Goal: Information Seeking & Learning: Learn about a topic

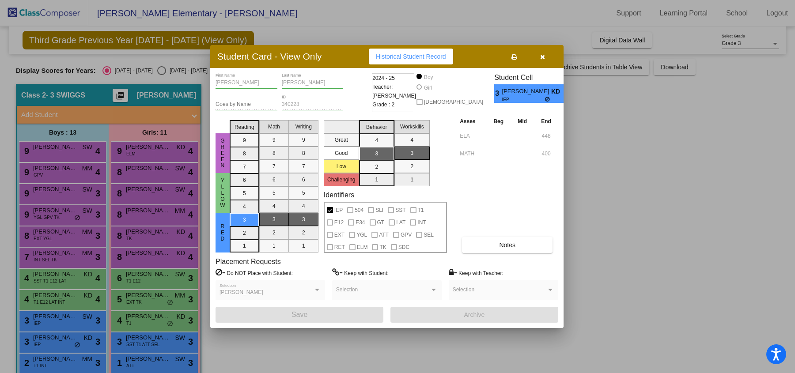
scroll to position [57, 0]
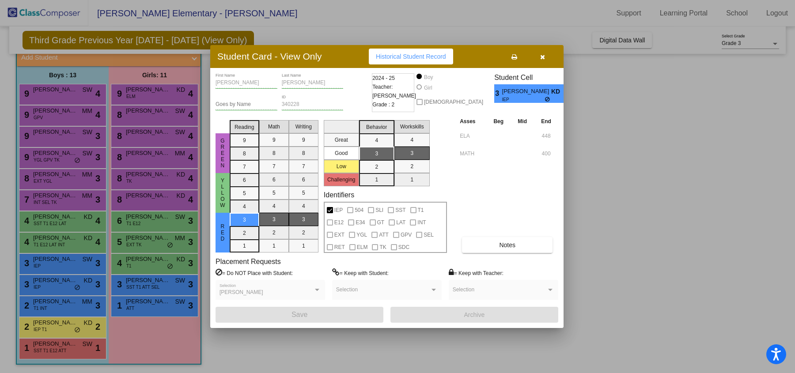
click at [543, 62] on button "button" at bounding box center [542, 57] width 28 height 16
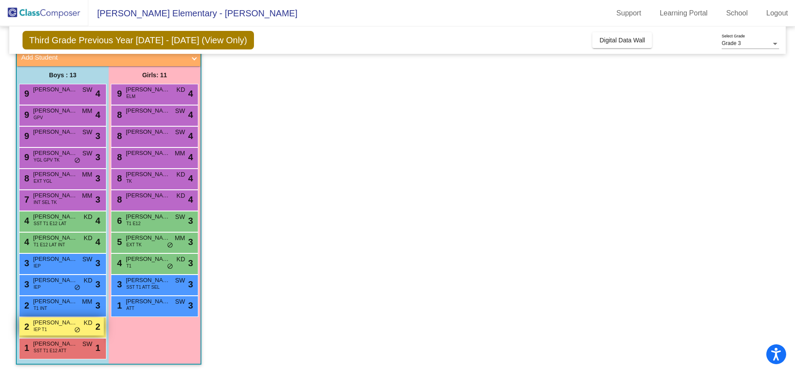
click at [47, 327] on span "IEP T1" at bounding box center [40, 329] width 13 height 7
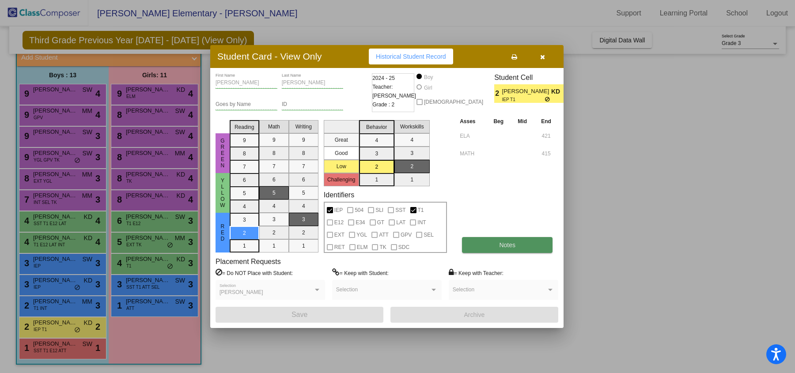
click at [502, 246] on span "Notes" at bounding box center [507, 245] width 16 height 7
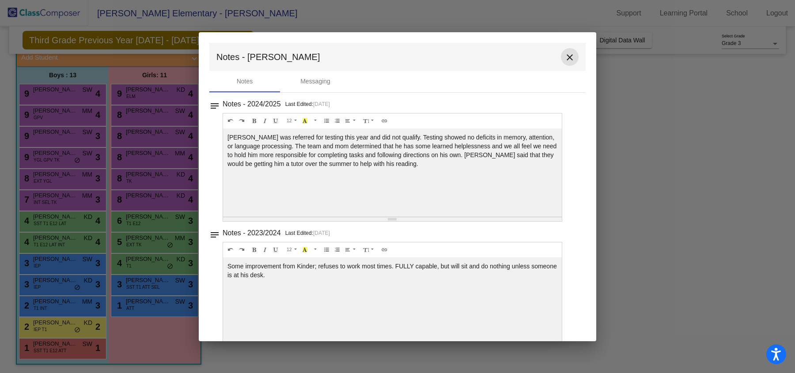
click at [567, 59] on mat-icon "close" at bounding box center [569, 57] width 11 height 11
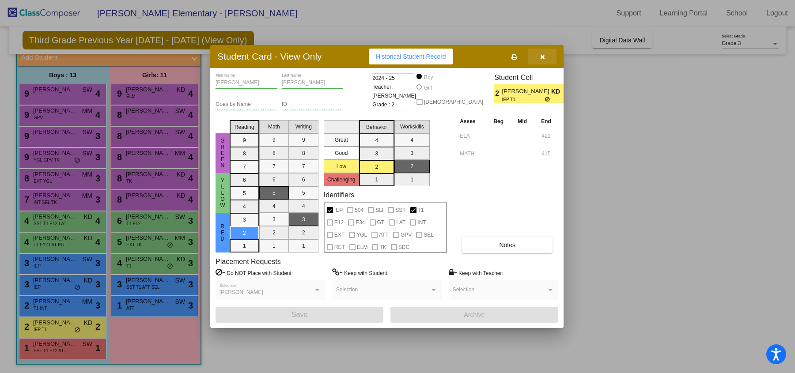
click at [549, 55] on button "button" at bounding box center [542, 57] width 28 height 16
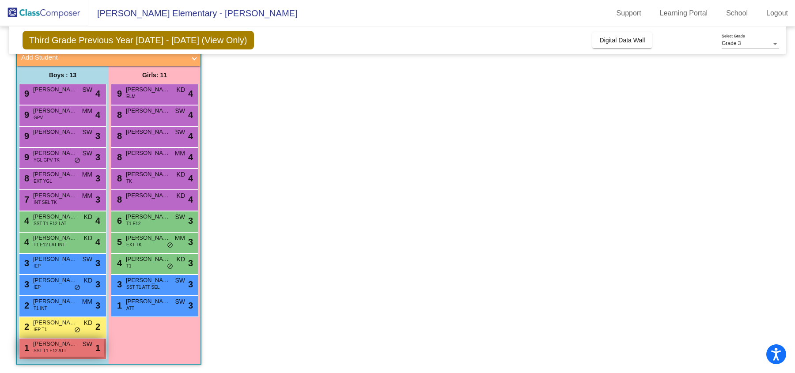
click at [56, 349] on span "SST T1 E12 ATT" at bounding box center [50, 351] width 33 height 7
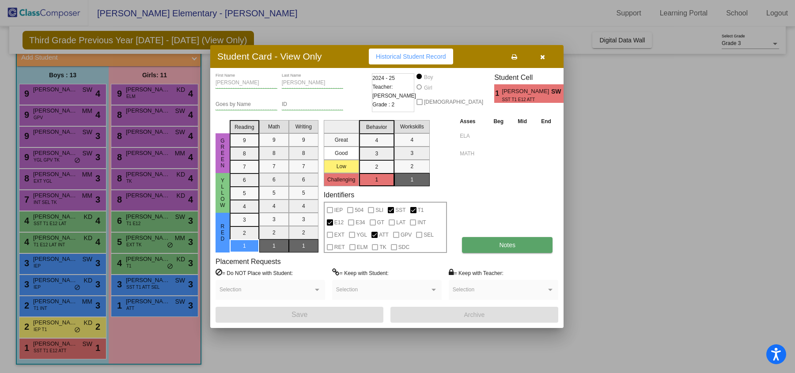
click at [499, 242] on span "Notes" at bounding box center [507, 245] width 16 height 7
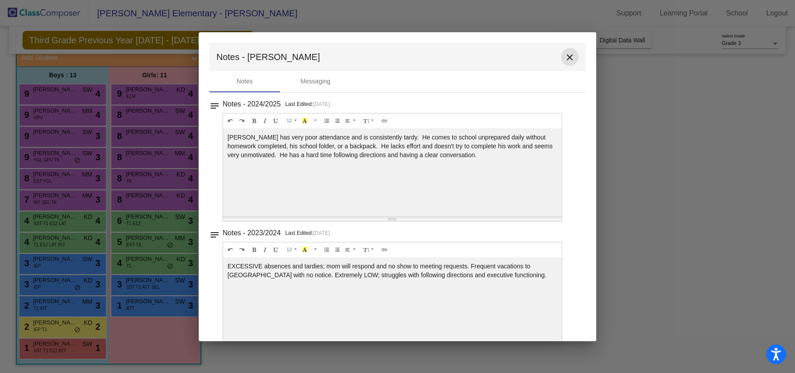
click at [564, 60] on mat-icon "close" at bounding box center [569, 57] width 11 height 11
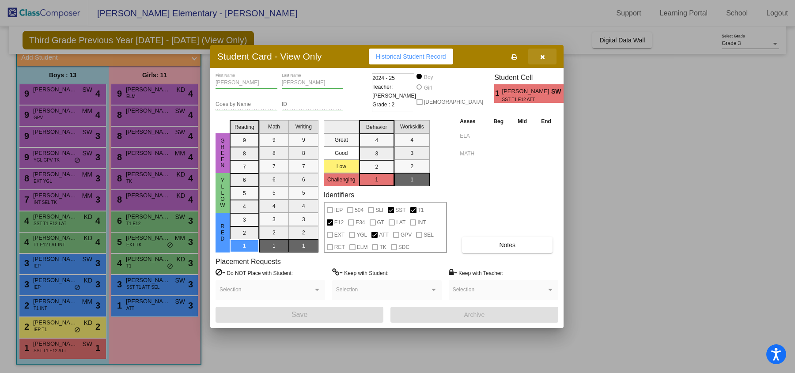
click at [540, 57] on icon "button" at bounding box center [542, 57] width 5 height 6
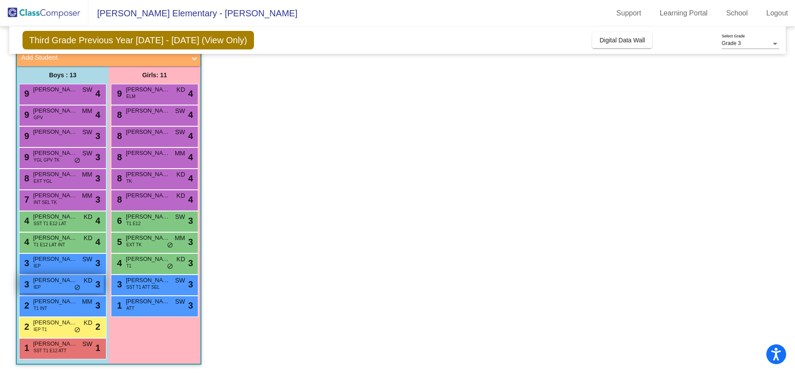
click at [48, 287] on div "3 [PERSON_NAME] IEP KD lock do_not_disturb_alt 3" at bounding box center [61, 284] width 84 height 18
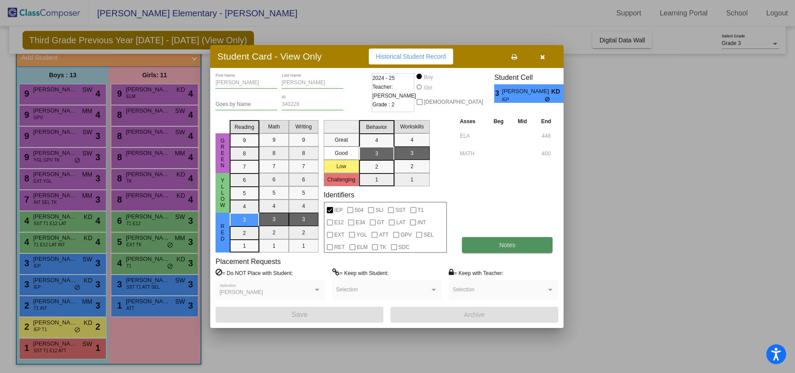
click at [520, 241] on button "Notes" at bounding box center [507, 245] width 91 height 16
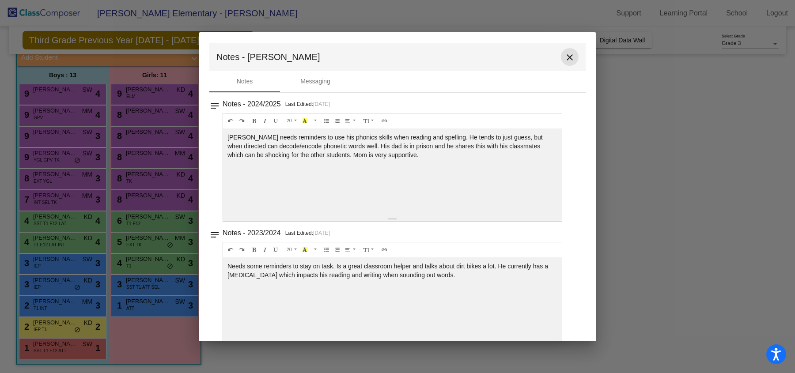
click at [566, 57] on mat-icon "close" at bounding box center [569, 57] width 11 height 11
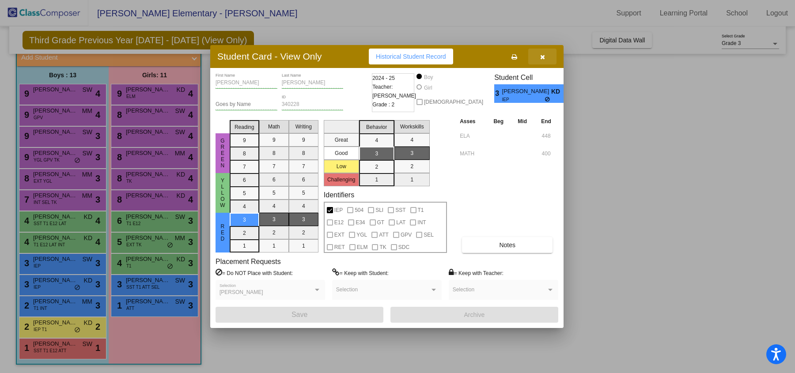
click at [542, 59] on icon "button" at bounding box center [542, 57] width 5 height 6
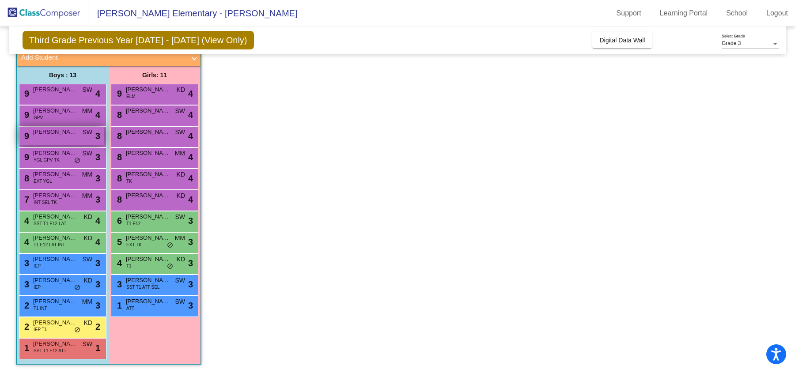
click at [59, 136] on div "9 [PERSON_NAME] SW lock do_not_disturb_alt 3" at bounding box center [61, 136] width 84 height 18
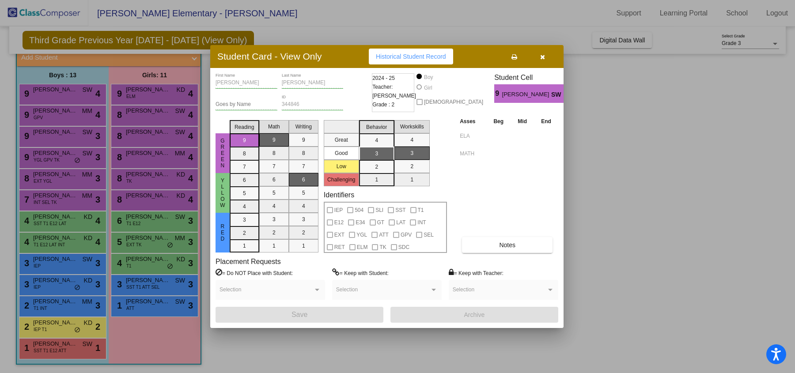
click at [540, 60] on icon "button" at bounding box center [542, 57] width 5 height 6
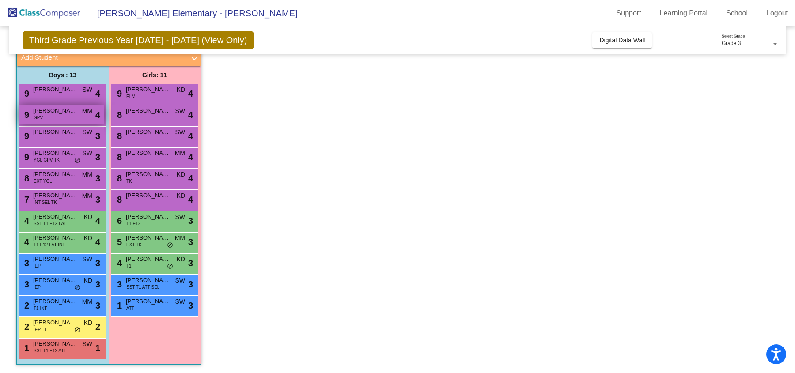
click at [66, 112] on span "[PERSON_NAME]" at bounding box center [55, 110] width 44 height 9
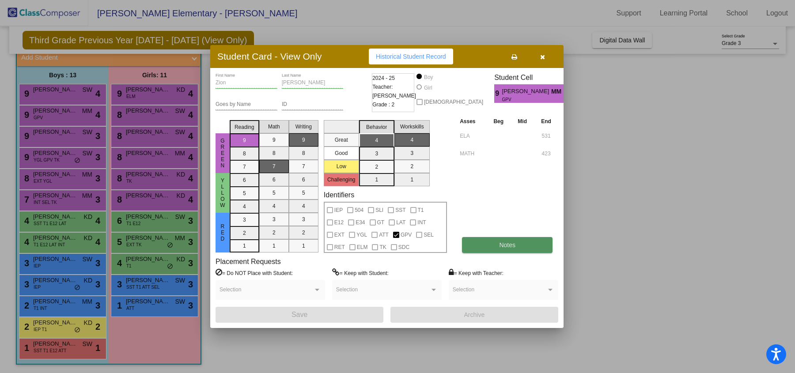
click at [491, 247] on button "Notes" at bounding box center [507, 245] width 91 height 16
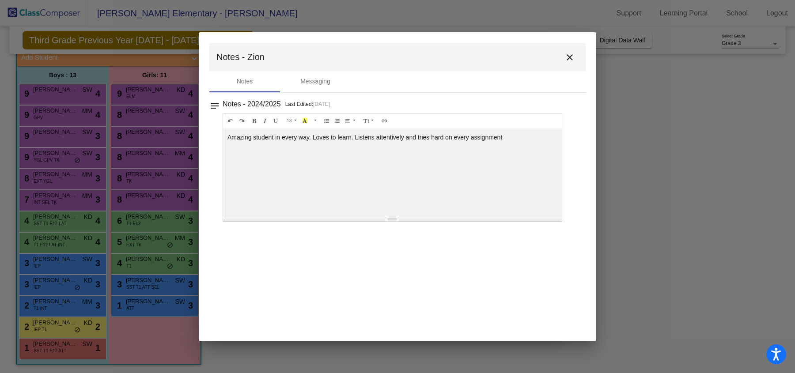
click at [569, 59] on mat-icon "close" at bounding box center [569, 57] width 11 height 11
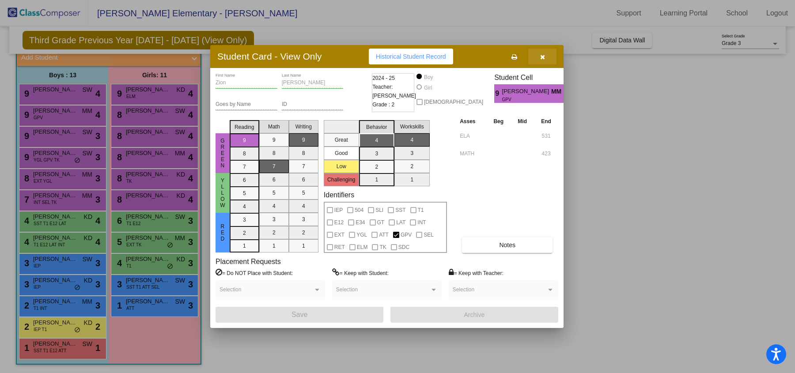
click at [541, 57] on icon "button" at bounding box center [542, 57] width 5 height 6
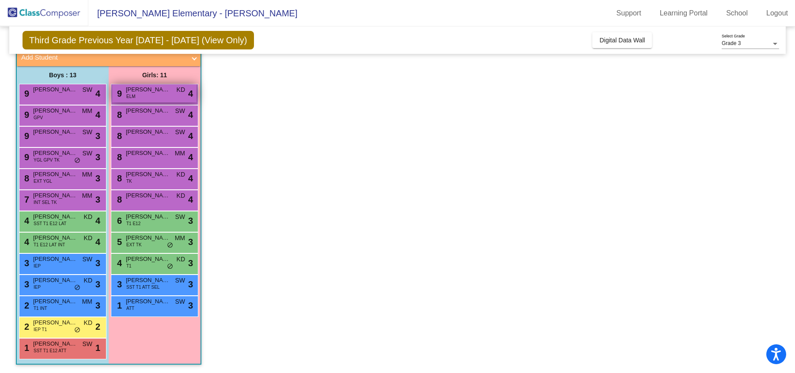
click at [141, 97] on div "9 [PERSON_NAME] ELM KD lock do_not_disturb_alt 4" at bounding box center [154, 93] width 84 height 18
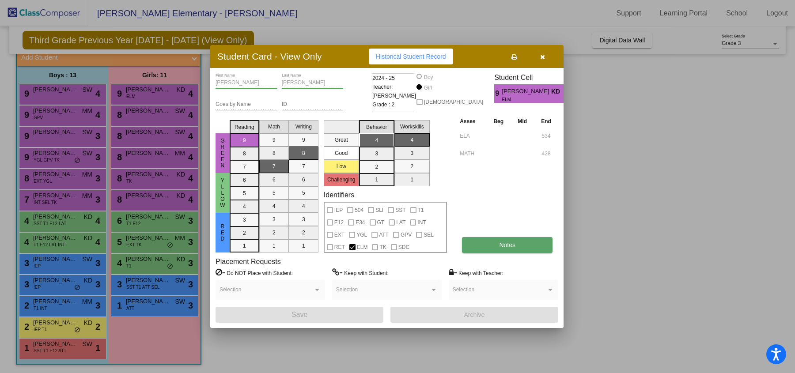
click at [486, 249] on button "Notes" at bounding box center [507, 245] width 91 height 16
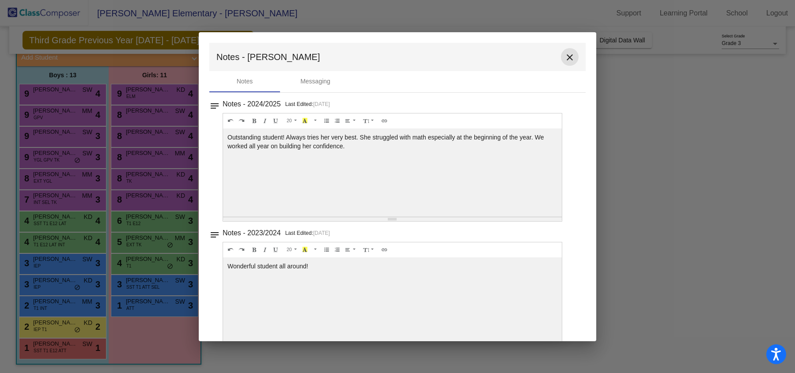
click at [565, 59] on mat-icon "close" at bounding box center [569, 57] width 11 height 11
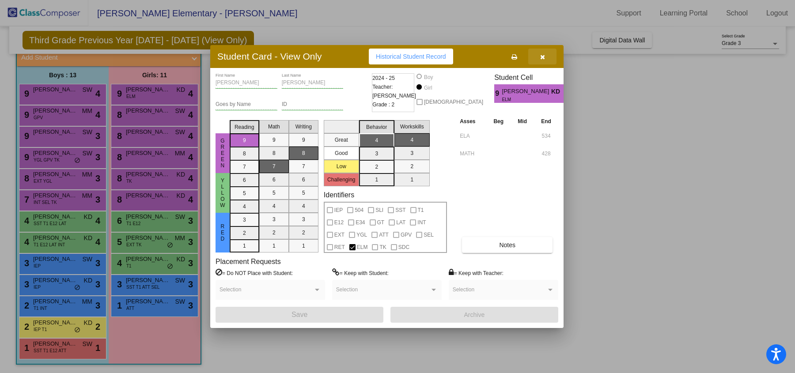
click at [540, 59] on icon "button" at bounding box center [542, 57] width 5 height 6
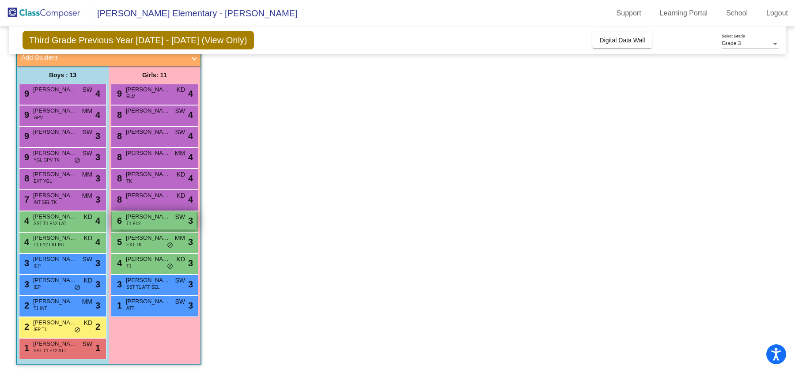
click at [144, 225] on div "6 [PERSON_NAME] T1 E12 SW lock do_not_disturb_alt 3" at bounding box center [154, 221] width 84 height 18
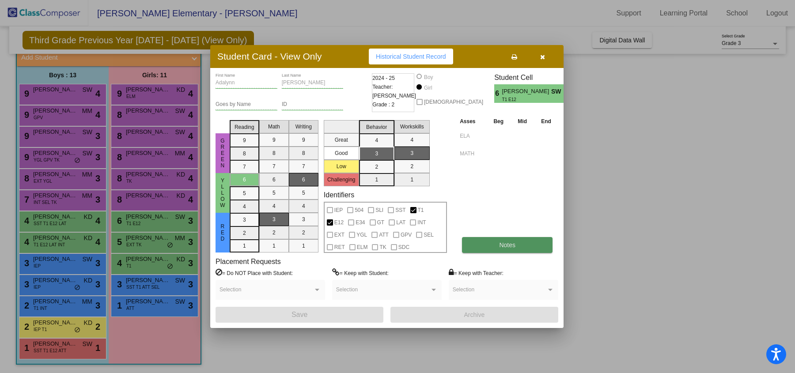
click at [486, 245] on button "Notes" at bounding box center [507, 245] width 91 height 16
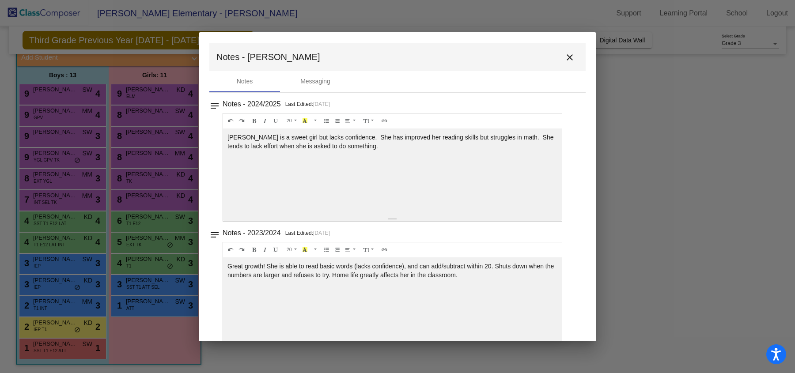
click at [565, 58] on mat-icon "close" at bounding box center [569, 57] width 11 height 11
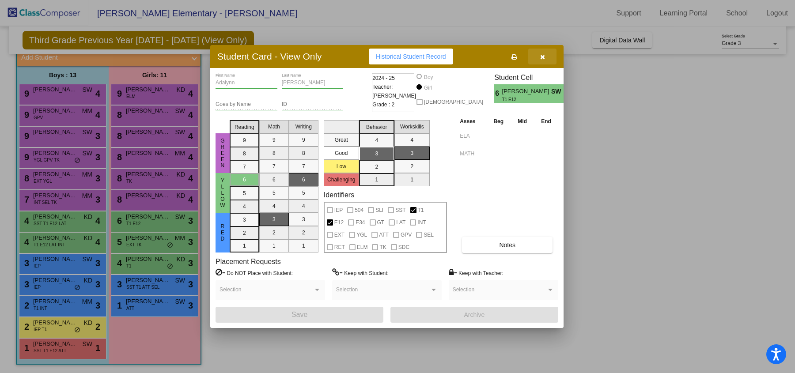
click at [543, 58] on icon "button" at bounding box center [542, 57] width 5 height 6
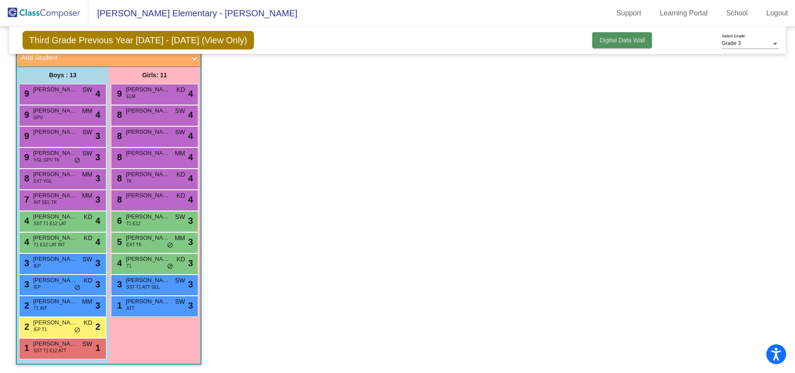
click at [617, 39] on span "Digital Data Wall" at bounding box center [621, 40] width 45 height 7
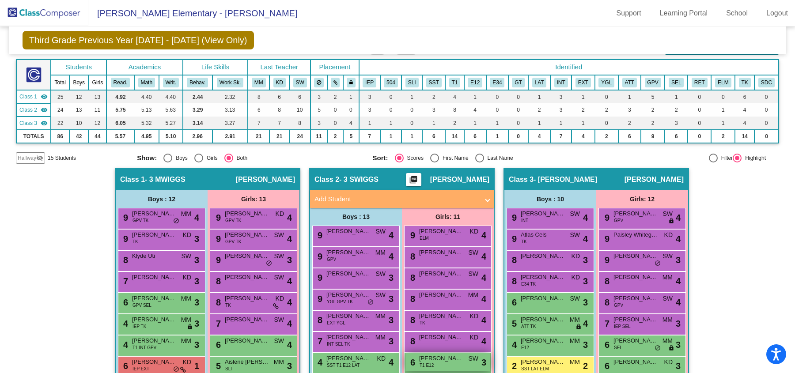
scroll to position [0, 0]
